Goal: Check status: Check status

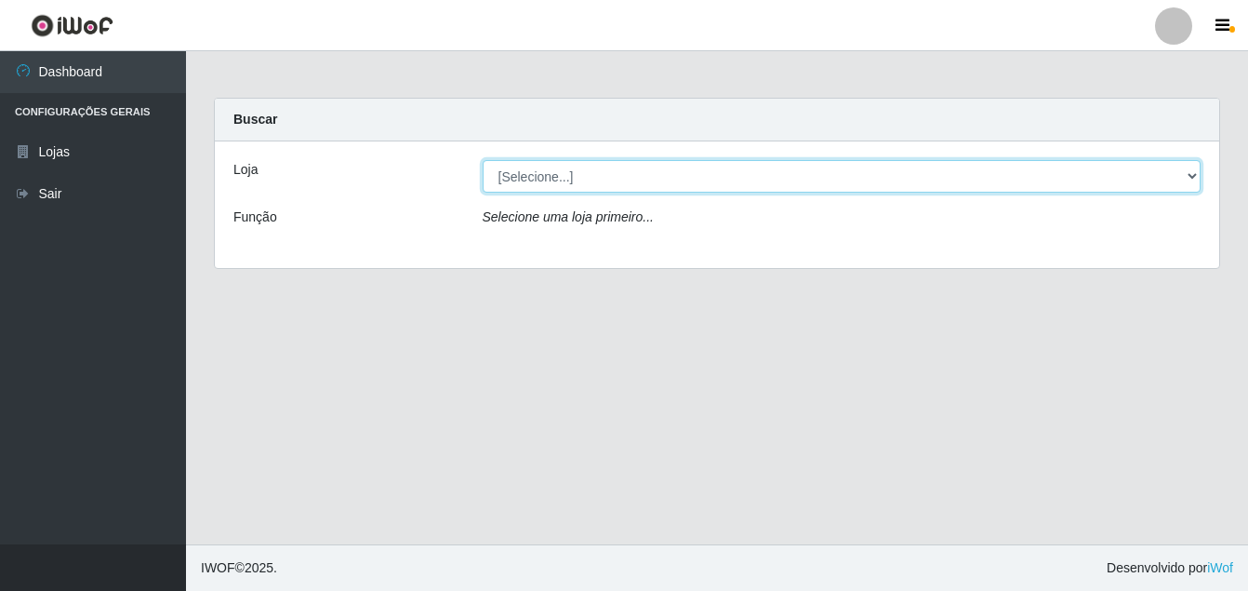
click at [603, 177] on select "[Selecione...] Ajubá Mercado" at bounding box center [842, 176] width 719 height 33
select select "402"
click at [483, 160] on select "[Selecione...] Ajubá Mercado" at bounding box center [842, 176] width 719 height 33
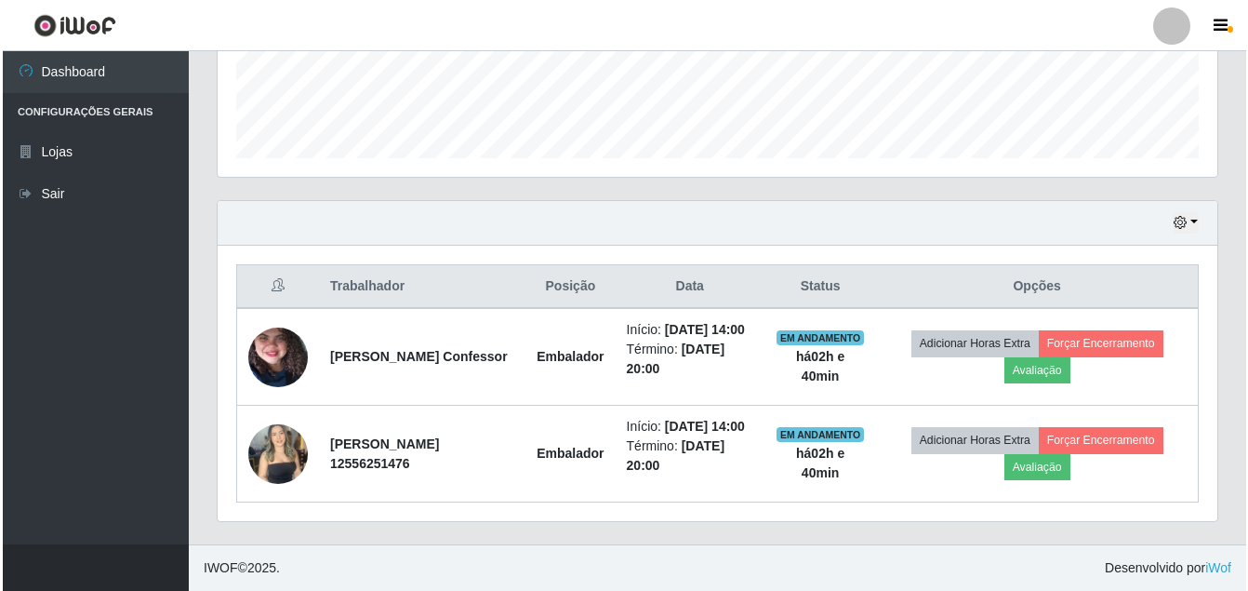
scroll to position [546, 0]
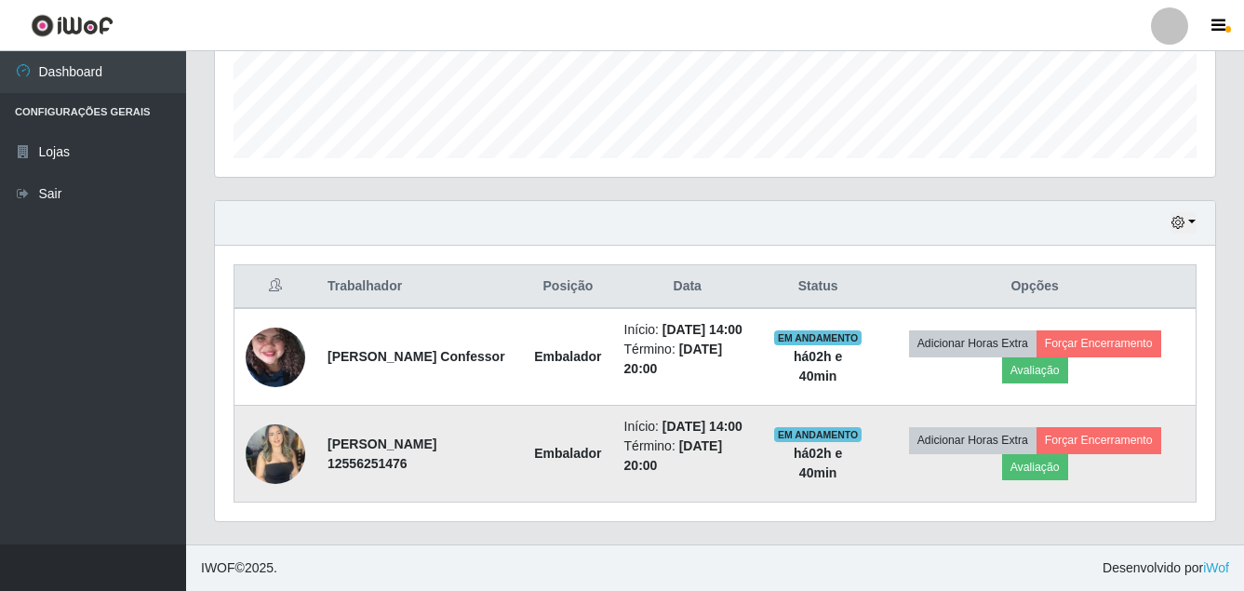
click at [237, 431] on td at bounding box center [275, 454] width 83 height 97
click at [287, 447] on img at bounding box center [276, 453] width 60 height 79
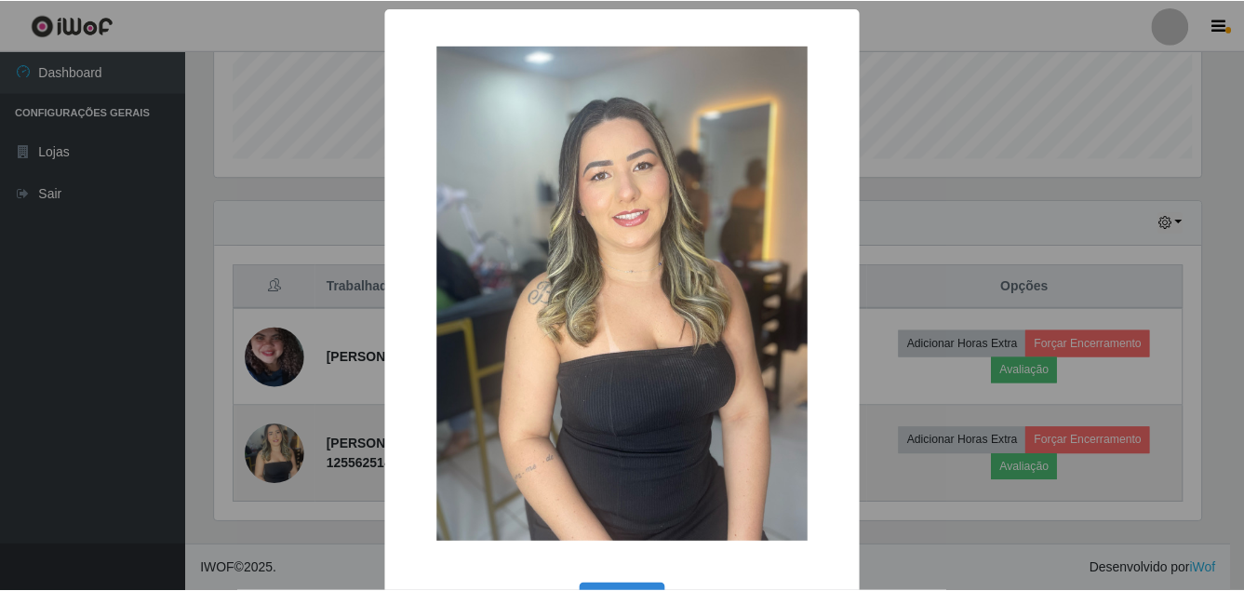
scroll to position [386, 991]
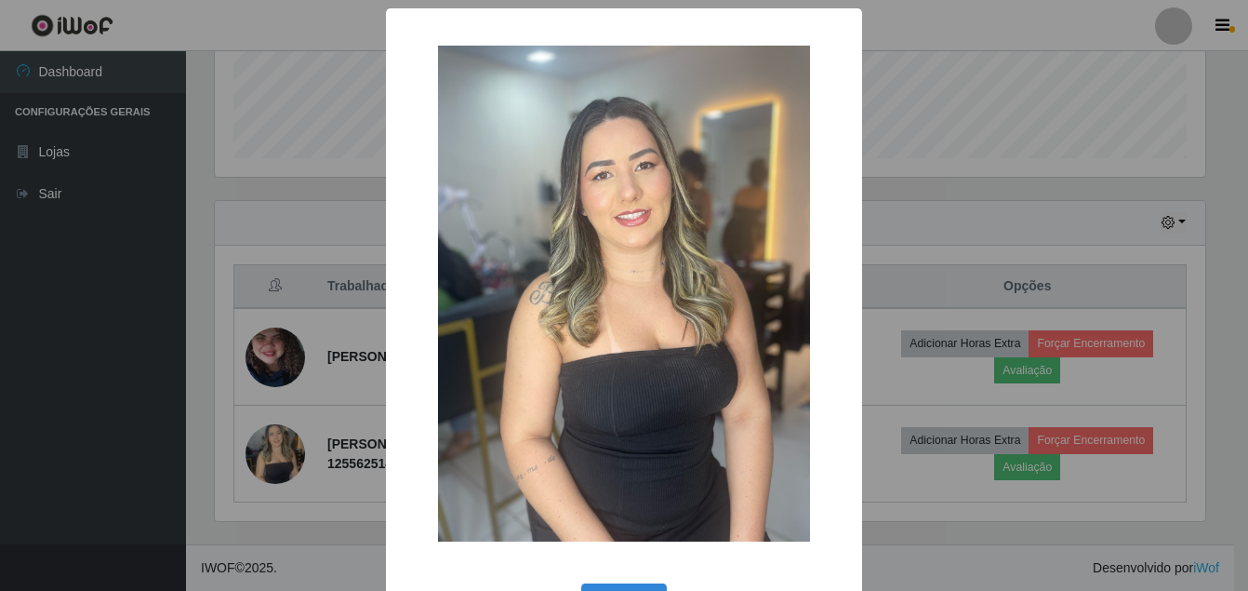
click at [93, 400] on div "× OK Cancel" at bounding box center [624, 295] width 1248 height 591
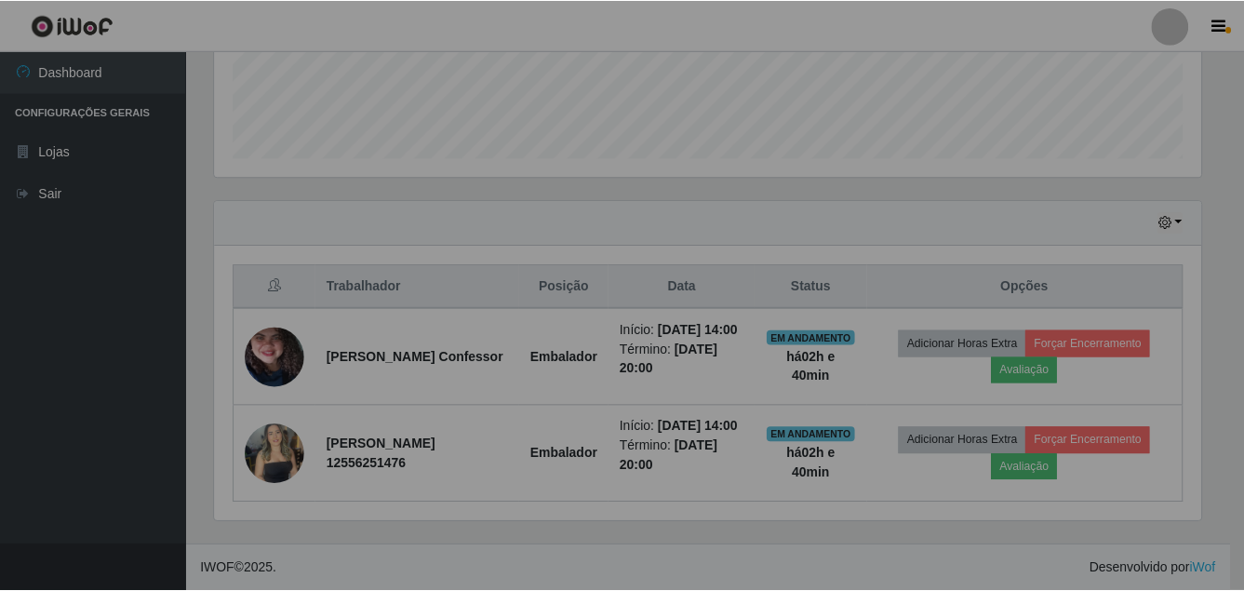
scroll to position [386, 1000]
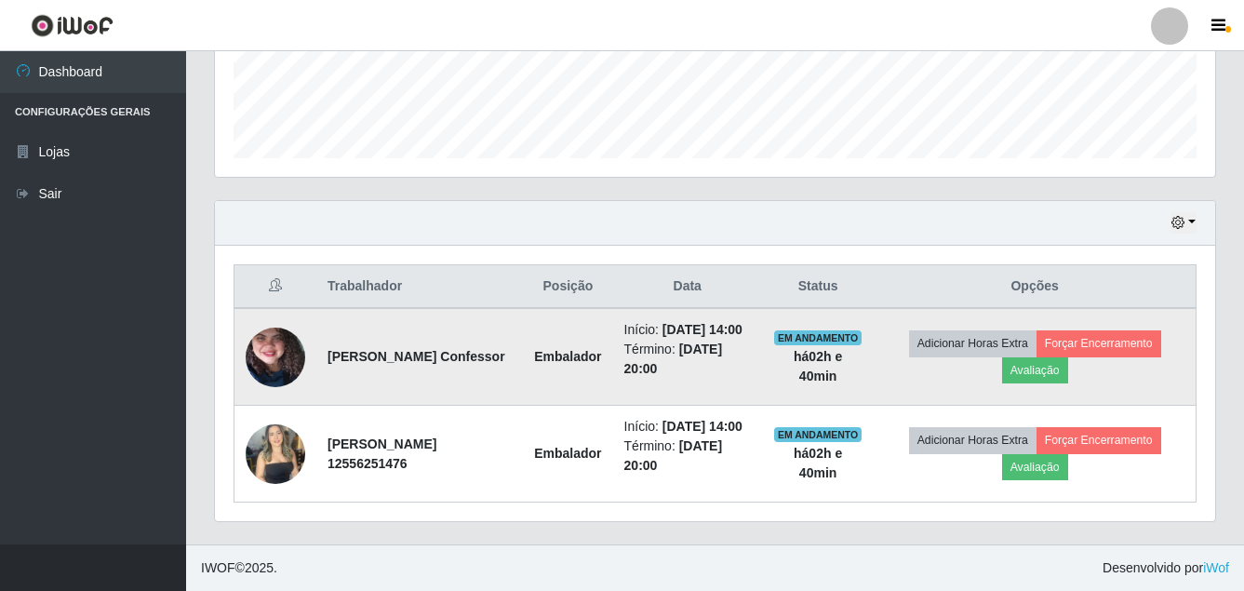
click at [265, 321] on img at bounding box center [276, 357] width 60 height 132
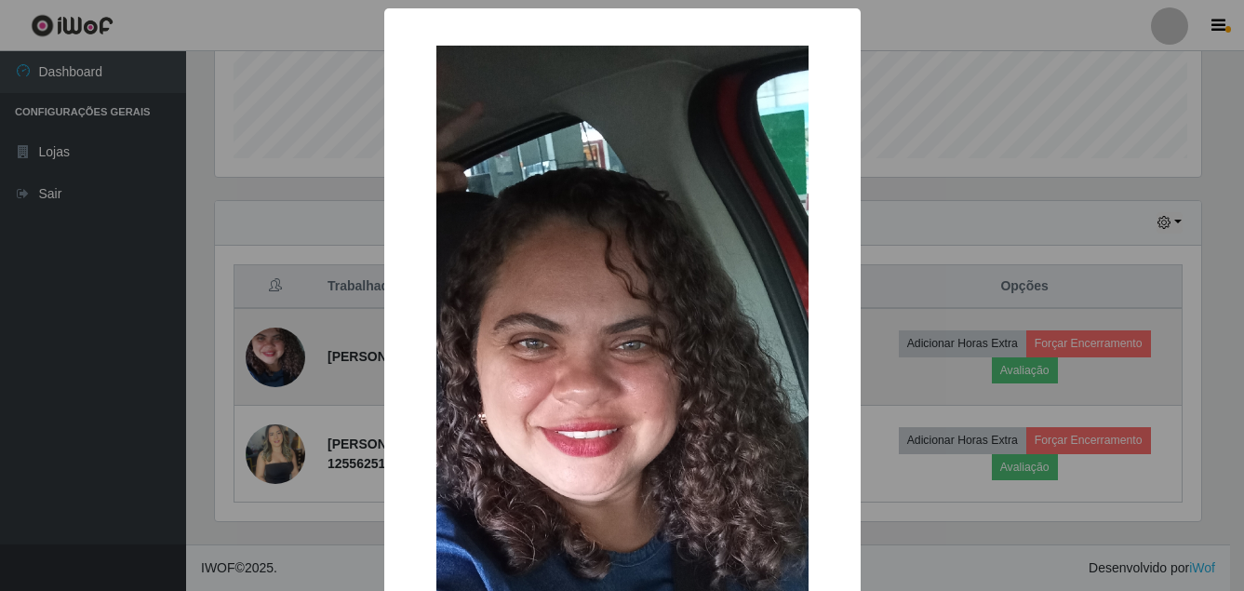
scroll to position [386, 991]
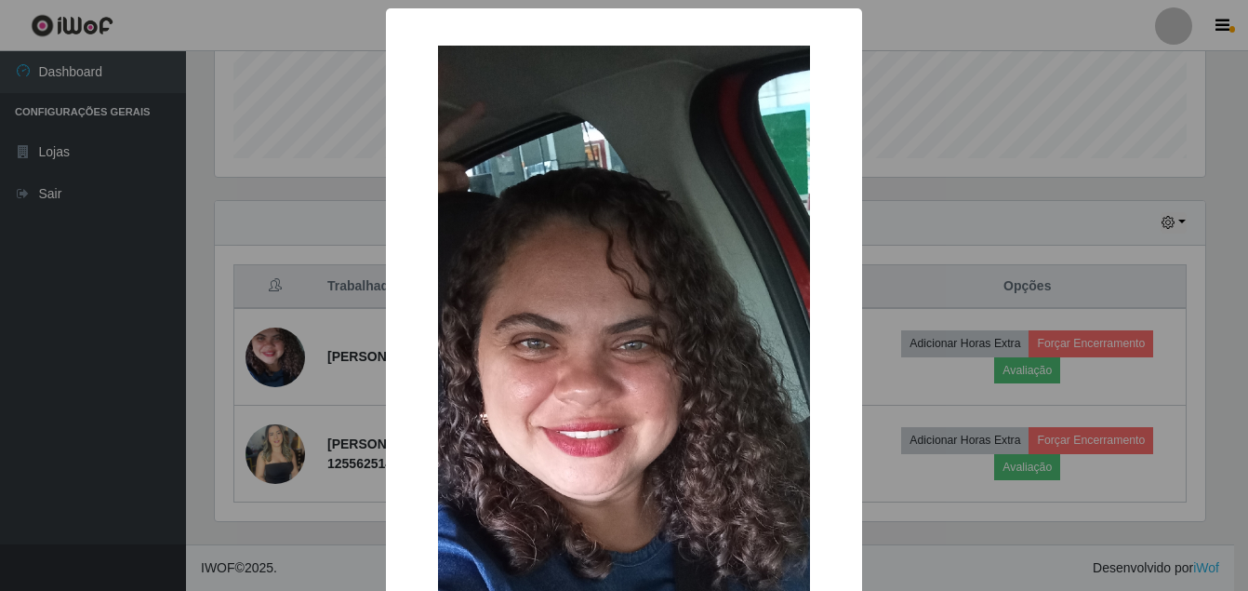
click at [35, 447] on div "× OK Cancel" at bounding box center [624, 295] width 1248 height 591
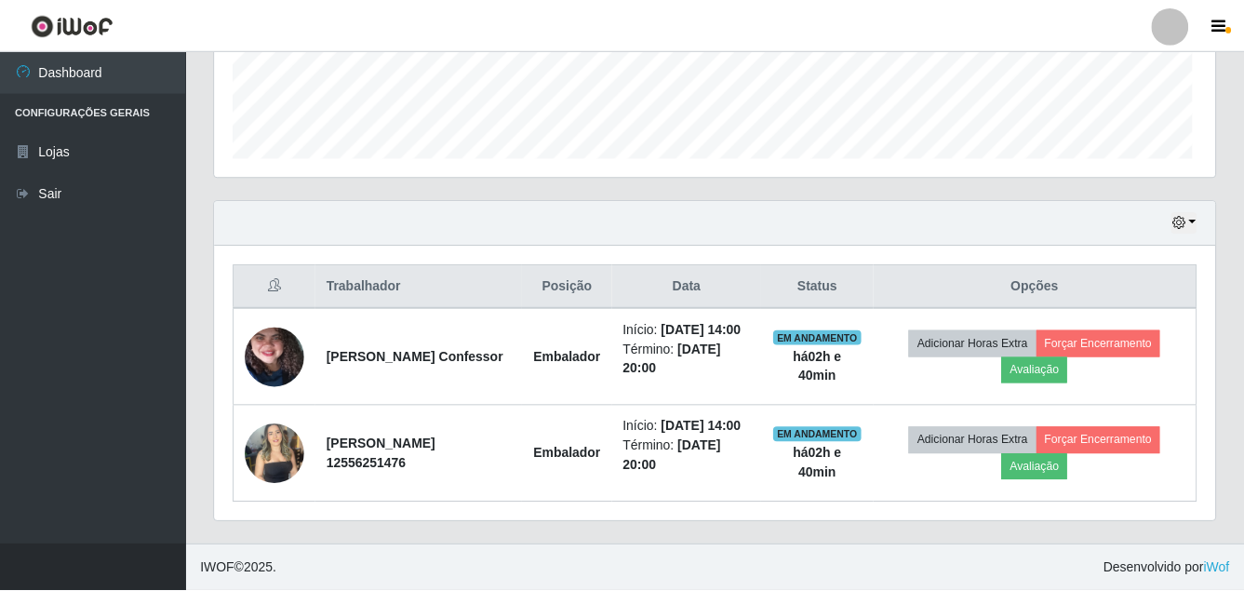
scroll to position [386, 1000]
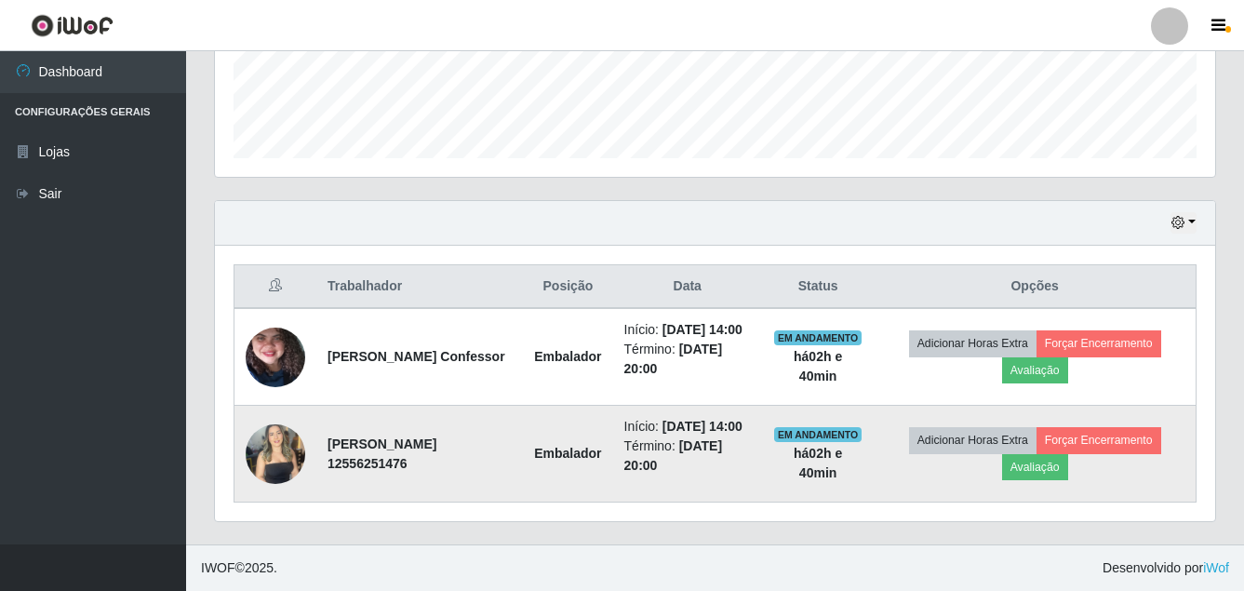
click at [258, 436] on img at bounding box center [276, 453] width 60 height 79
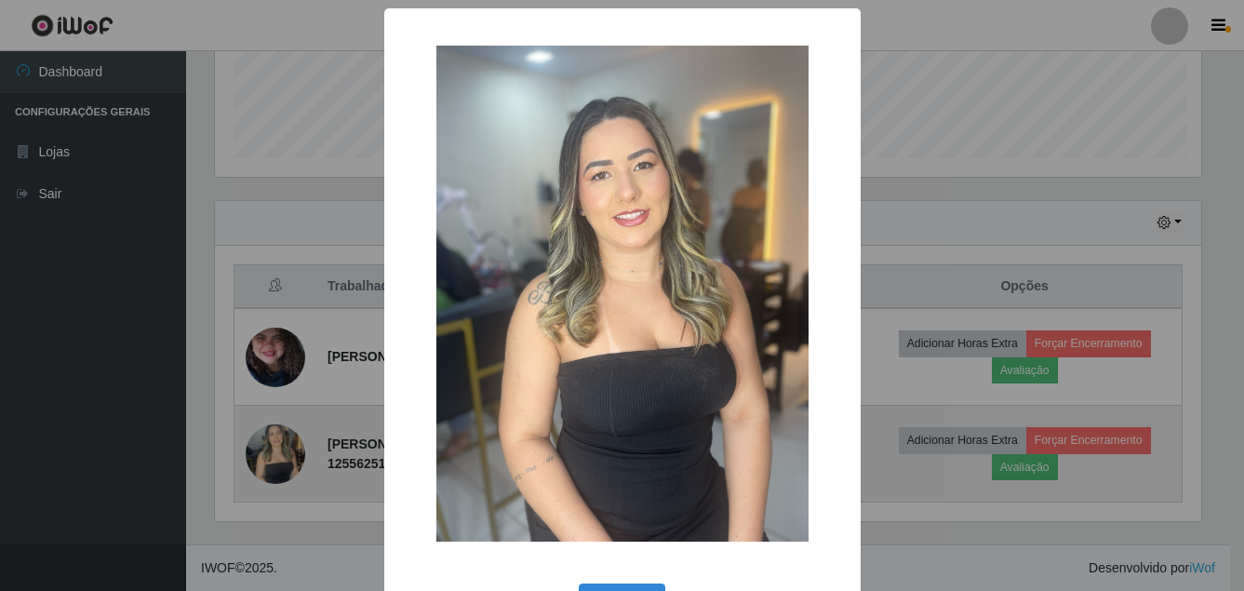
scroll to position [386, 991]
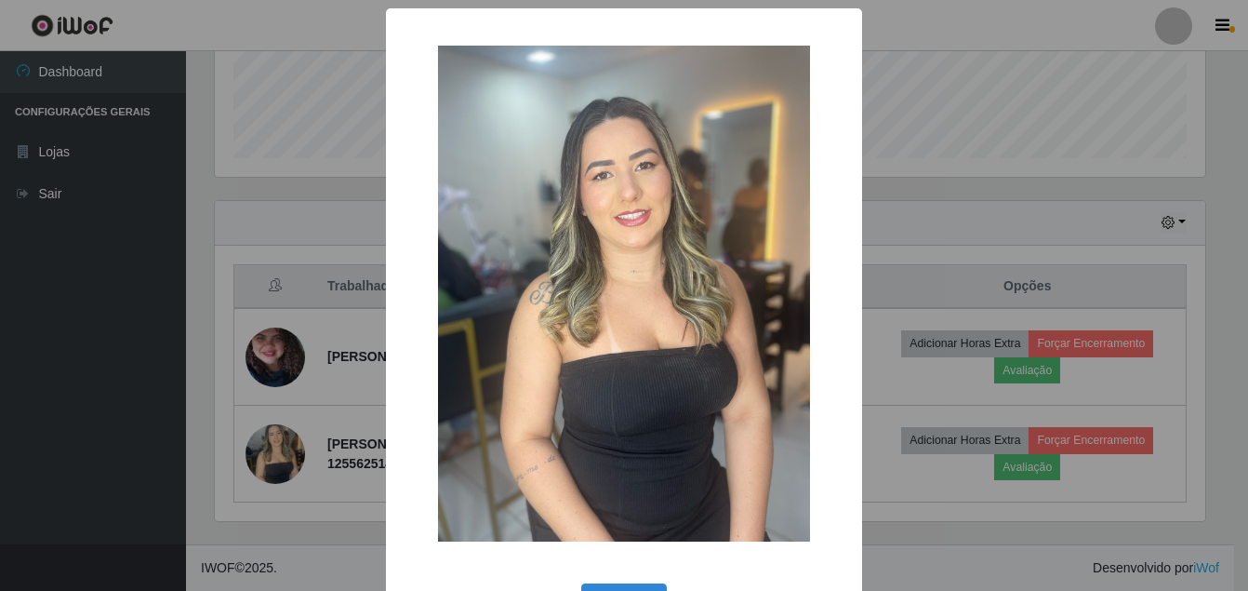
click at [26, 454] on div "× OK Cancel" at bounding box center [624, 295] width 1248 height 591
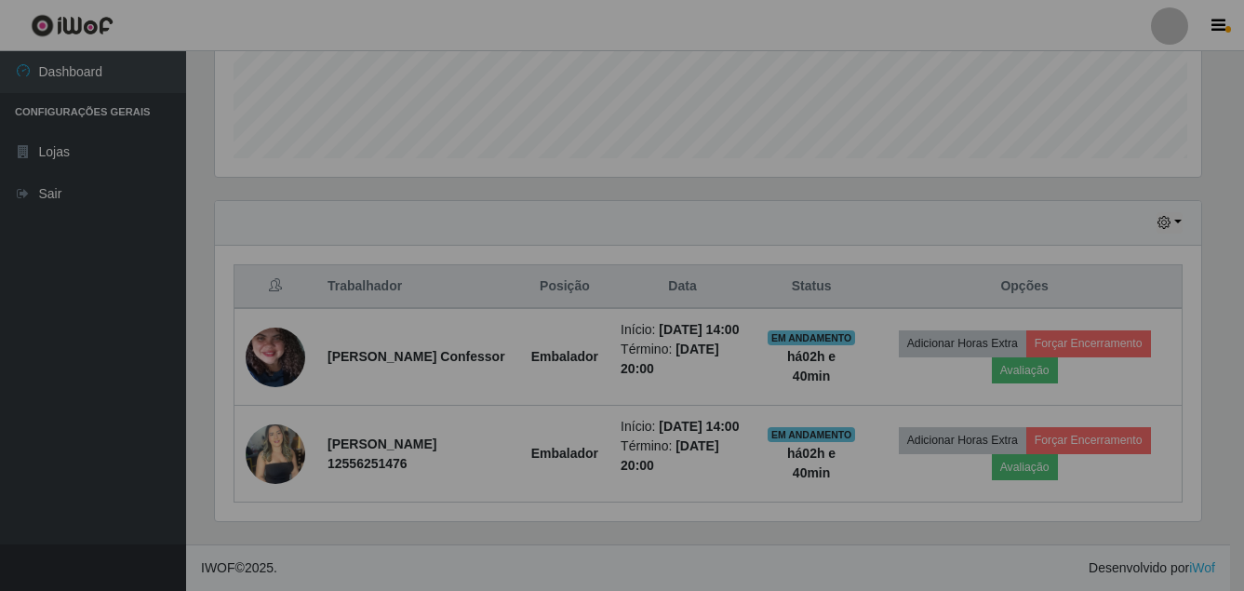
scroll to position [386, 1000]
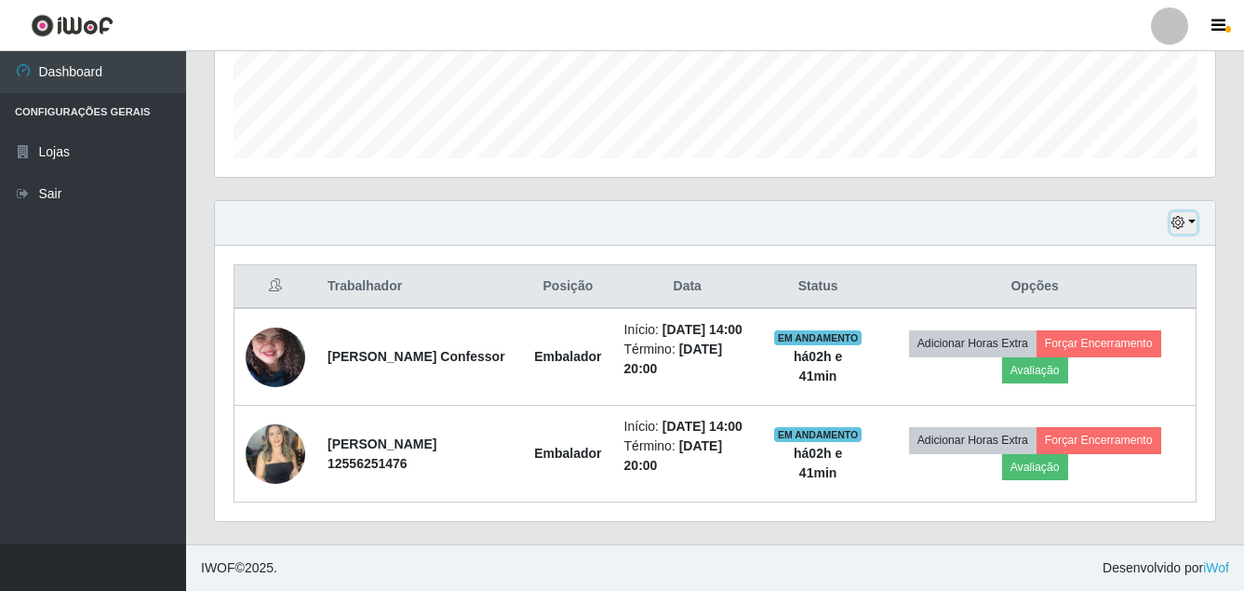
click at [1177, 212] on button "button" at bounding box center [1183, 222] width 26 height 21
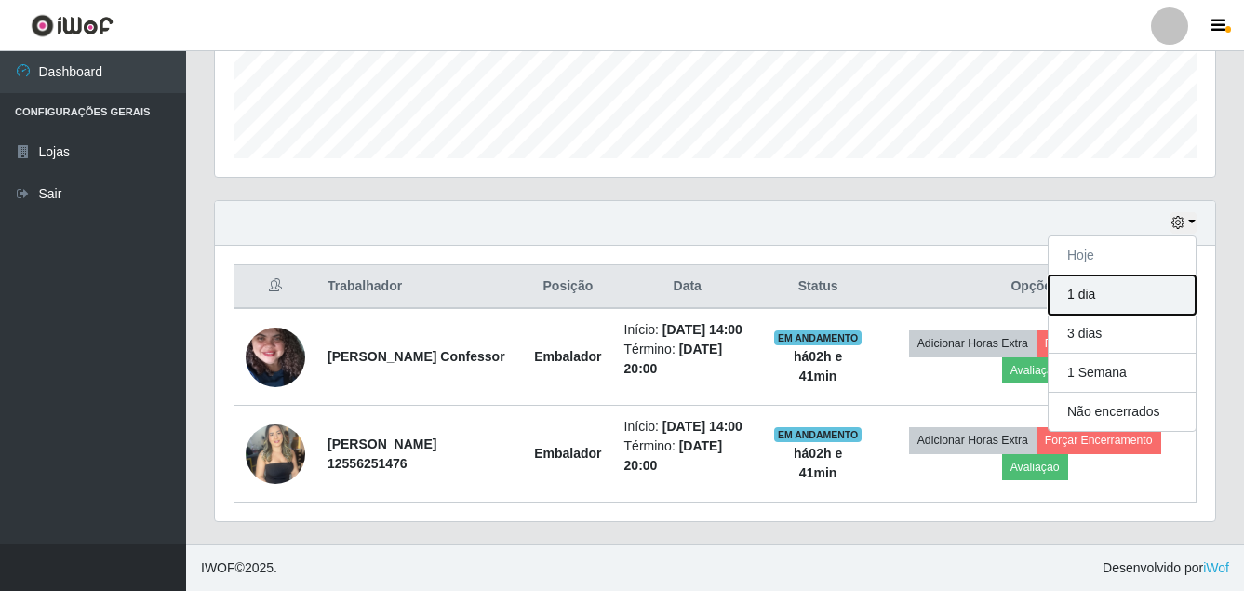
click at [1109, 275] on button "1 dia" at bounding box center [1121, 294] width 147 height 39
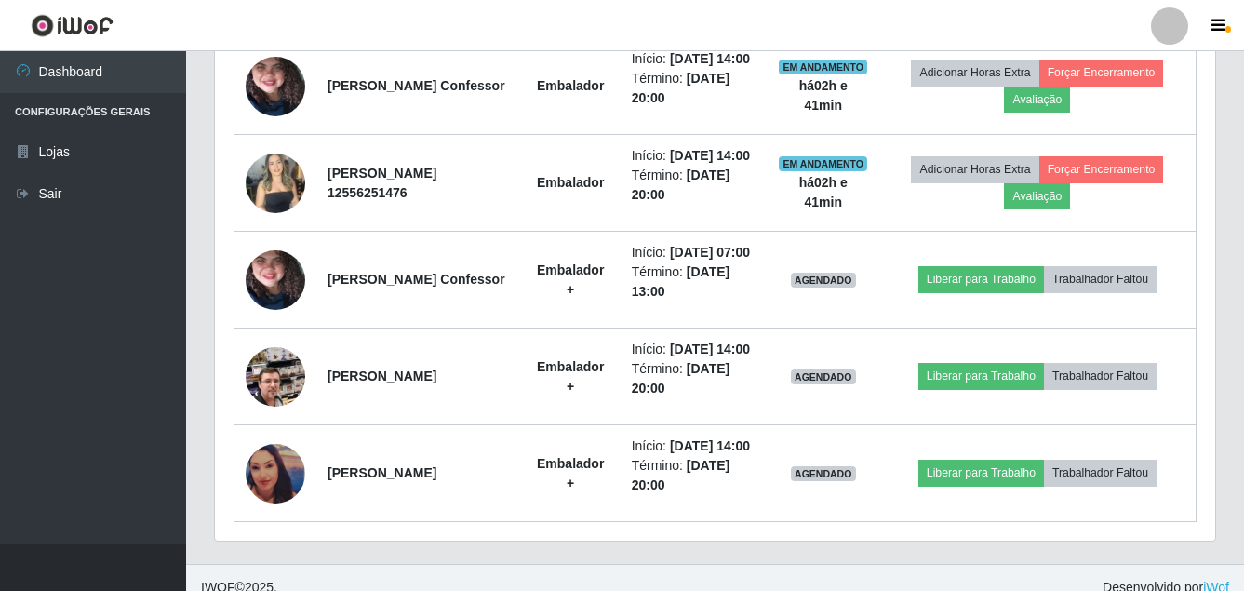
scroll to position [802, 0]
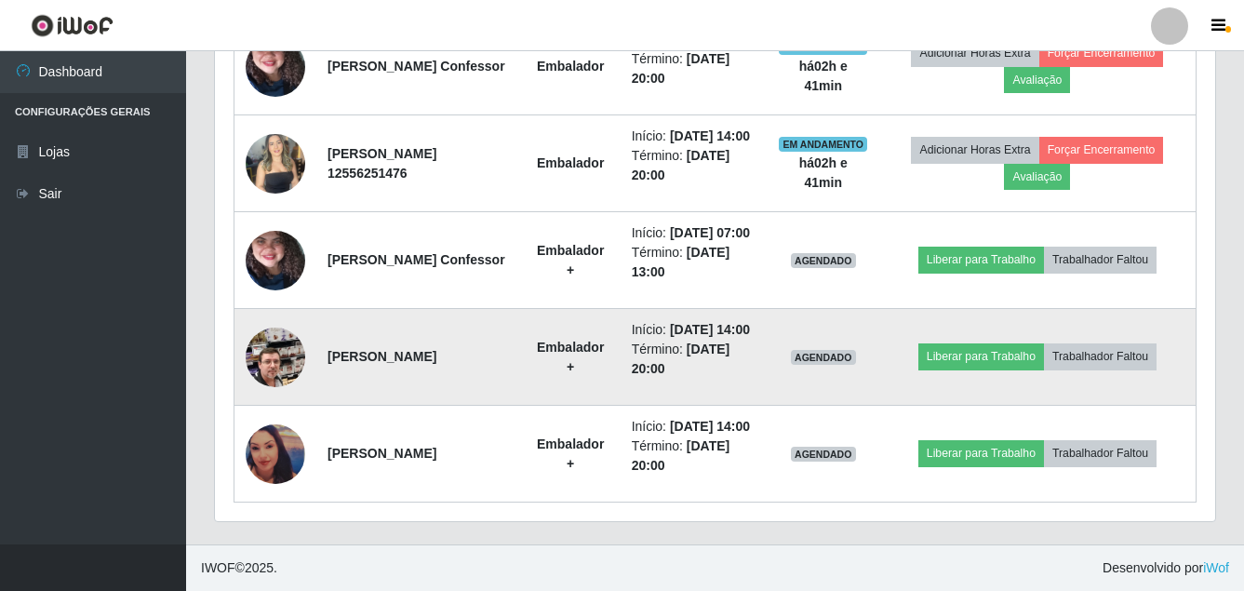
click at [248, 410] on img at bounding box center [276, 357] width 60 height 106
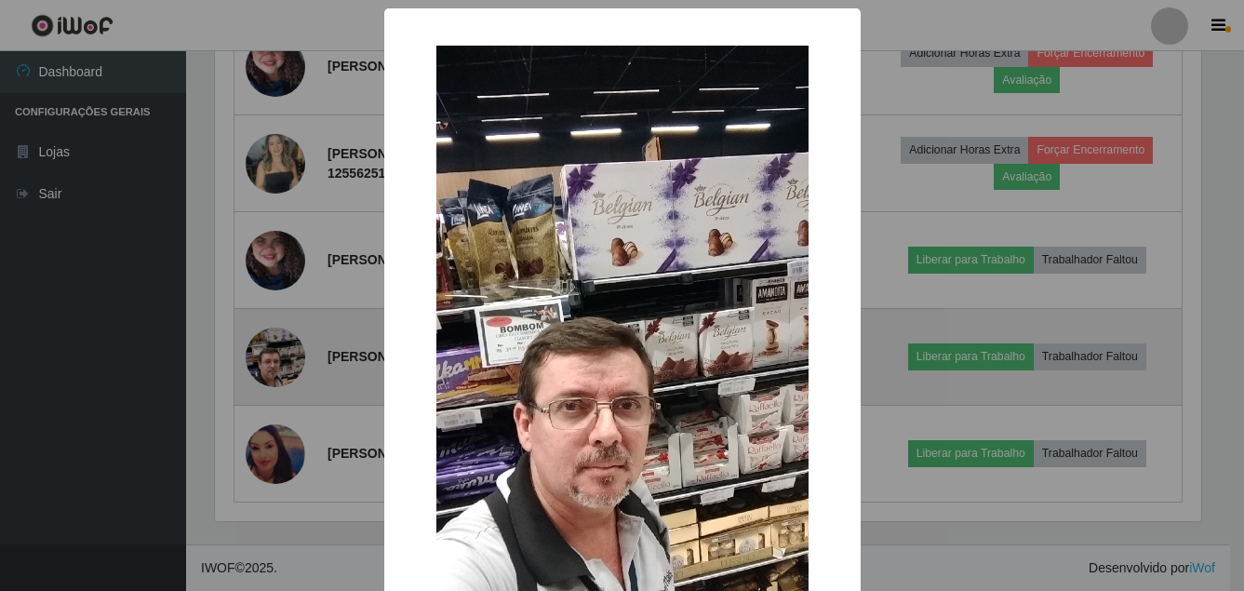
scroll to position [386, 991]
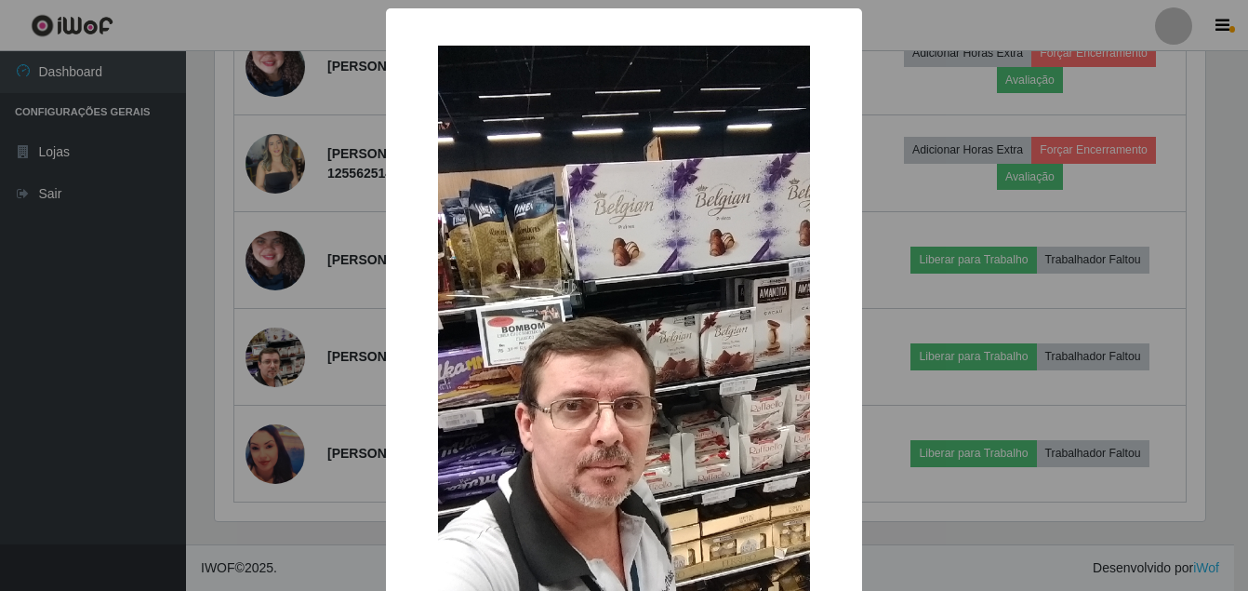
click at [67, 420] on div "× OK Cancel" at bounding box center [624, 295] width 1248 height 591
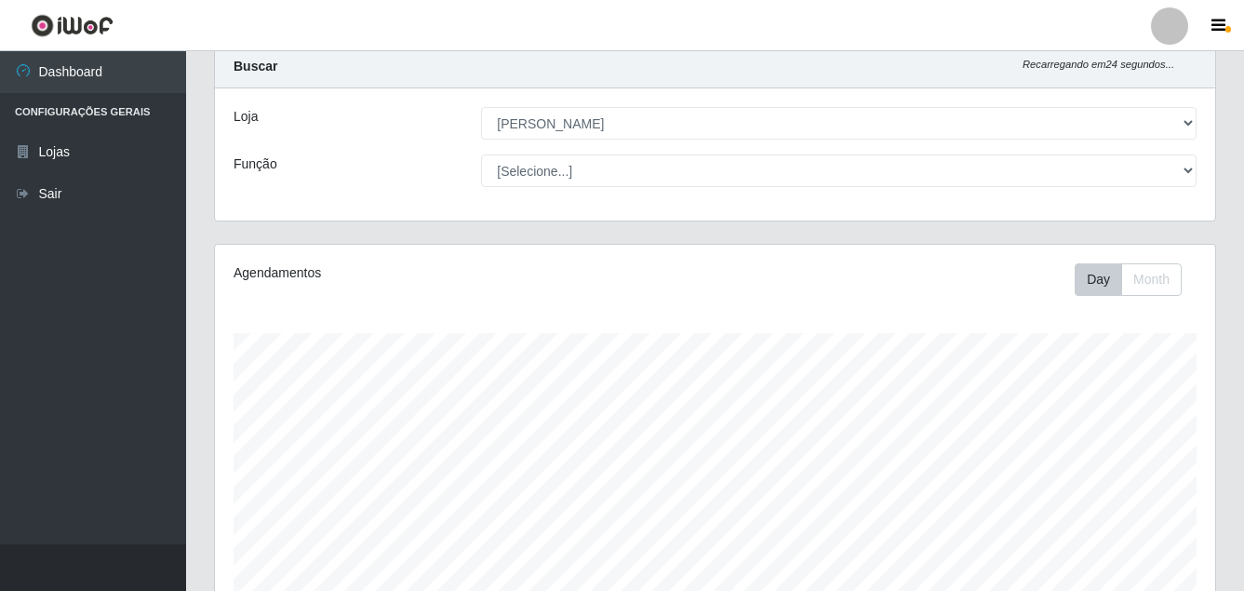
scroll to position [0, 0]
